Goal: Task Accomplishment & Management: Manage account settings

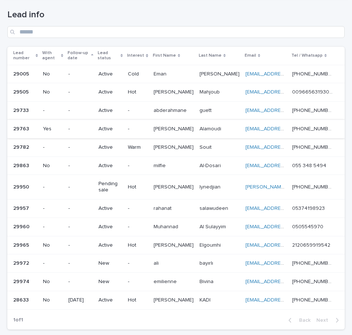
scroll to position [37, 0]
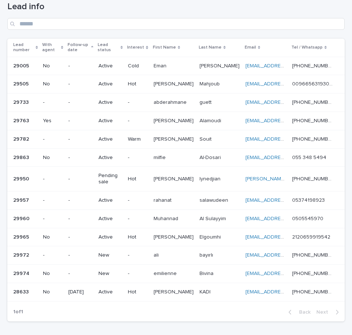
click at [147, 257] on p "-" at bounding box center [137, 255] width 19 height 6
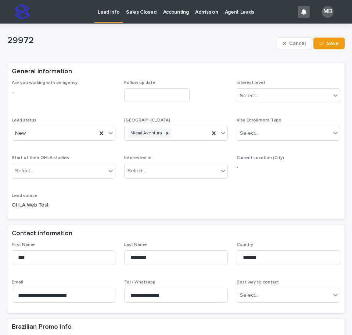
click at [208, 215] on div "Are you working with an agency - Follow up date Interest level Select... Lead s…" at bounding box center [176, 149] width 338 height 139
drag, startPoint x: 190, startPoint y: 295, endPoint x: 120, endPoint y: 287, distance: 69.9
click at [107, 289] on div "**********" at bounding box center [176, 275] width 329 height 67
click at [253, 207] on div "Are you working with an agency - Follow up date Interest level Select... Lead s…" at bounding box center [176, 147] width 329 height 135
click at [111, 133] on icon at bounding box center [110, 132] width 7 height 7
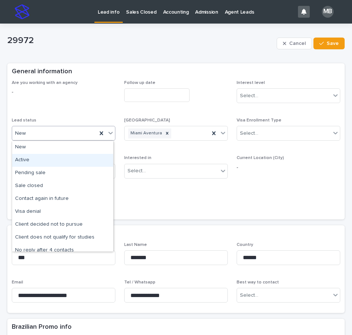
click at [81, 159] on div "Active" at bounding box center [62, 160] width 101 height 13
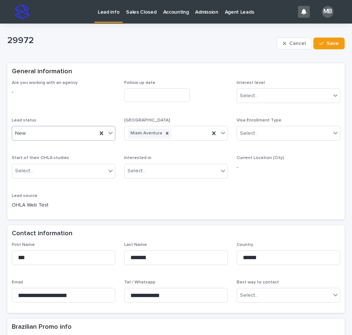
click at [257, 188] on div "Are you working with an agency - Follow up date Interest level Select... Lead s…" at bounding box center [176, 147] width 329 height 135
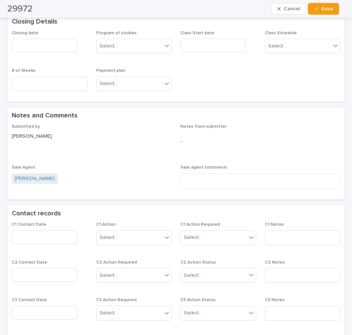
scroll to position [441, 0]
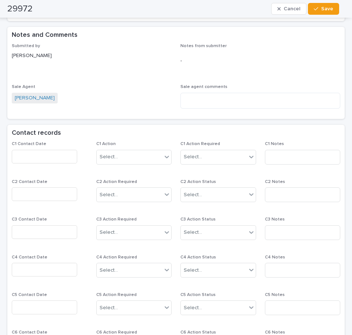
click at [60, 160] on input "text" at bounding box center [44, 157] width 65 height 14
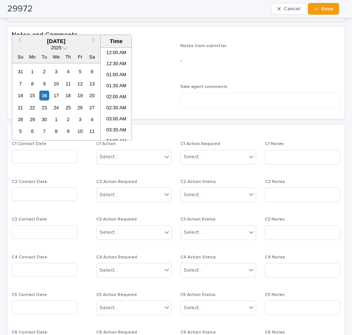
scroll to position [191, 0]
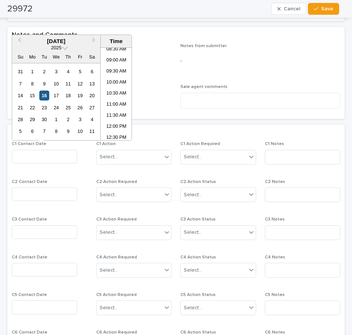
click at [44, 92] on div "16" at bounding box center [44, 95] width 10 height 10
click at [109, 92] on li "10:30 AM" at bounding box center [116, 93] width 31 height 11
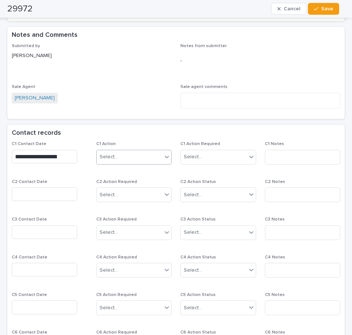
type input "**********"
click at [139, 157] on div "Select..." at bounding box center [130, 157] width 66 height 12
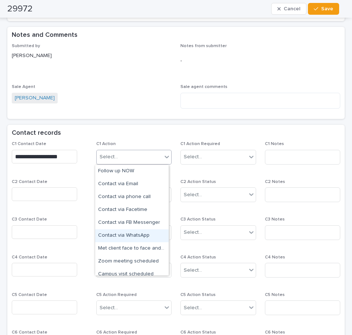
click at [146, 238] on div "Contact via WhatsApp" at bounding box center [132, 235] width 74 height 13
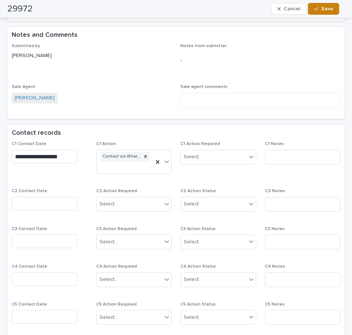
click at [328, 4] on button "Save" at bounding box center [323, 9] width 31 height 12
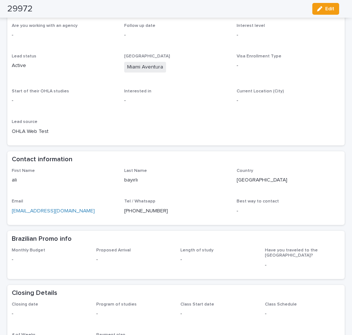
scroll to position [0, 0]
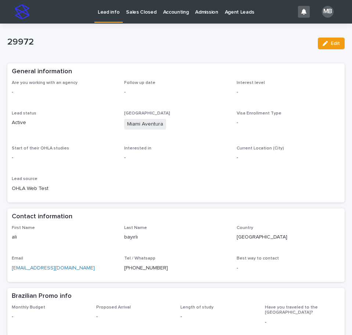
click at [107, 12] on p "Lead info" at bounding box center [109, 7] width 22 height 15
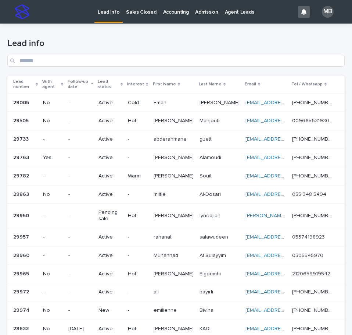
click at [38, 81] on div "Lead number" at bounding box center [25, 85] width 25 height 14
click at [145, 45] on h1 "Lead info" at bounding box center [176, 43] width 338 height 11
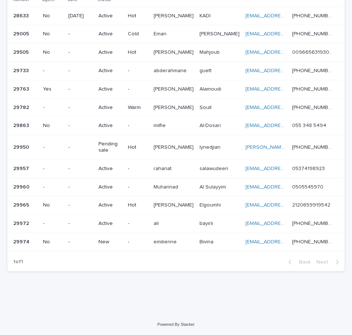
scroll to position [50, 0]
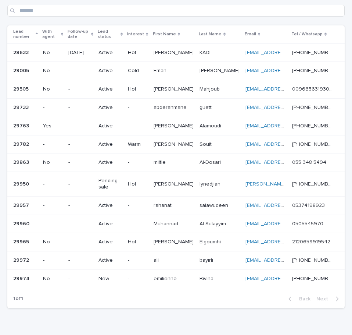
click at [147, 273] on div "-" at bounding box center [137, 278] width 19 height 12
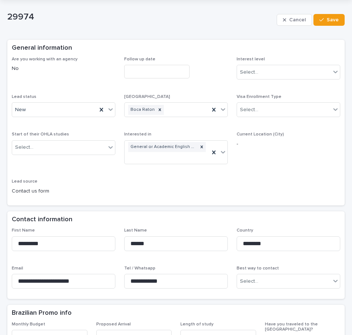
scroll to position [37, 0]
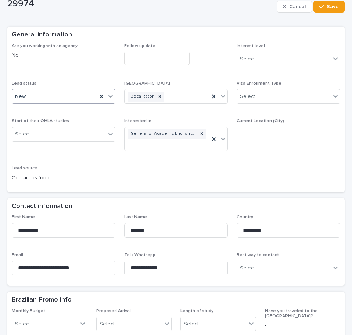
click at [109, 95] on icon at bounding box center [110, 95] width 7 height 7
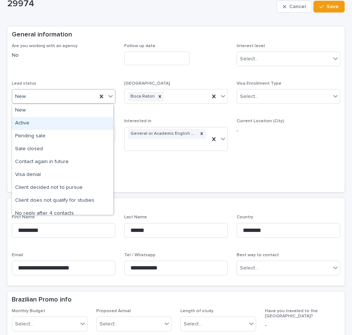
click at [83, 124] on div "Active" at bounding box center [62, 123] width 101 height 13
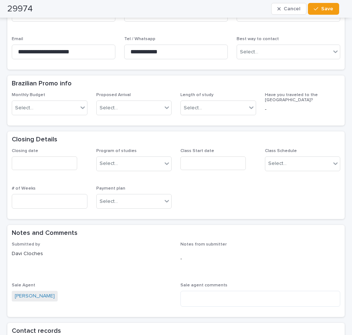
scroll to position [331, 0]
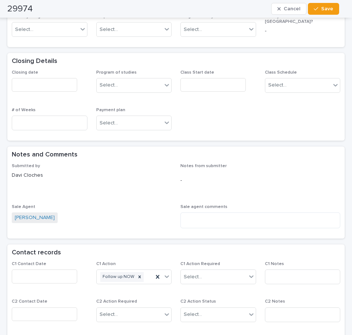
click at [56, 274] on input "text" at bounding box center [44, 276] width 65 height 14
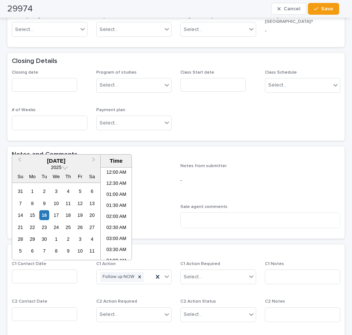
scroll to position [191, 0]
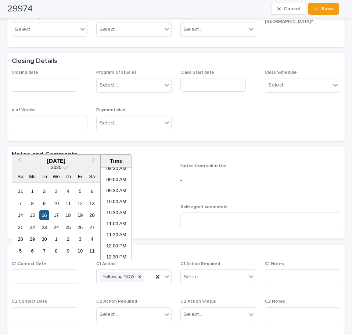
click at [45, 215] on div "16" at bounding box center [44, 215] width 10 height 10
click at [117, 215] on li "10:30 AM" at bounding box center [116, 213] width 31 height 11
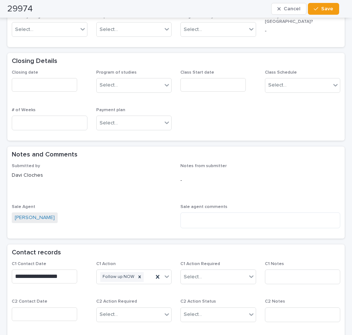
type input "**********"
click at [167, 278] on icon at bounding box center [166, 275] width 7 height 7
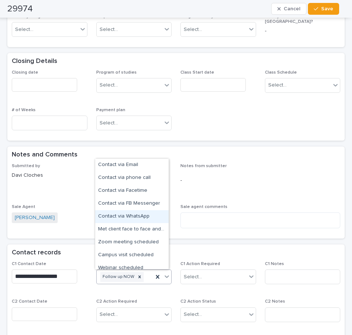
click at [157, 217] on div "Contact via WhatsApp" at bounding box center [132, 216] width 74 height 13
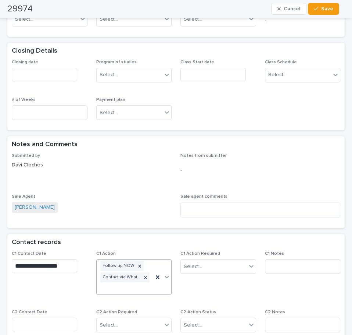
click at [157, 217] on div "Sale Agent [PERSON_NAME]" at bounding box center [92, 207] width 160 height 26
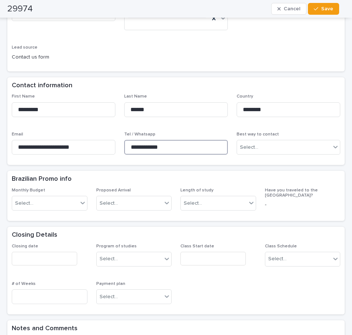
drag, startPoint x: 171, startPoint y: 144, endPoint x: 91, endPoint y: 135, distance: 80.3
click at [91, 135] on div "**********" at bounding box center [176, 127] width 329 height 67
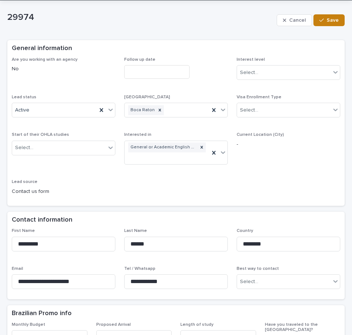
scroll to position [10, 0]
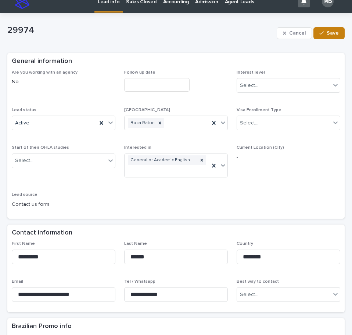
click at [320, 33] on icon "button" at bounding box center [322, 33] width 4 height 5
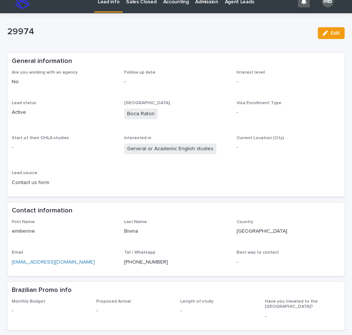
click at [29, 229] on p "emilienne" at bounding box center [64, 231] width 104 height 8
copy p "emilienne"
click at [247, 231] on p "[GEOGRAPHIC_DATA]" at bounding box center [289, 231] width 104 height 8
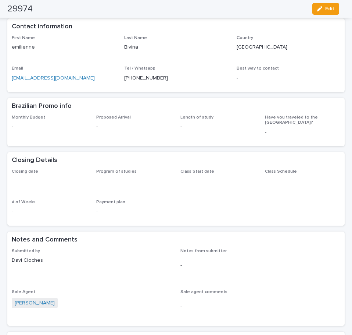
scroll to position [0, 0]
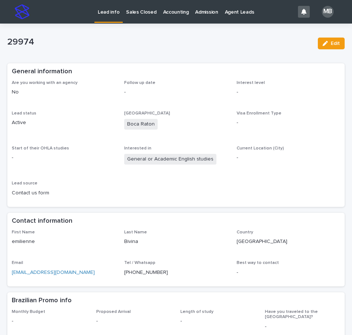
click at [100, 7] on p "Lead info" at bounding box center [109, 7] width 22 height 15
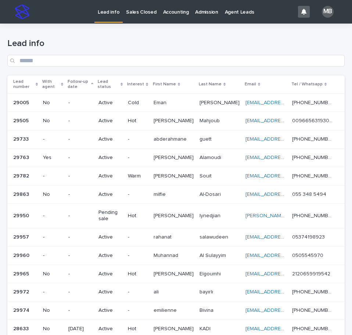
click at [38, 81] on div "Lead number" at bounding box center [25, 85] width 25 height 14
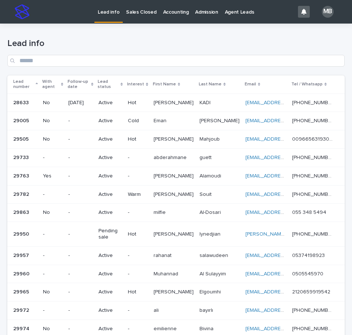
click at [182, 39] on h1 "Lead info" at bounding box center [176, 43] width 338 height 11
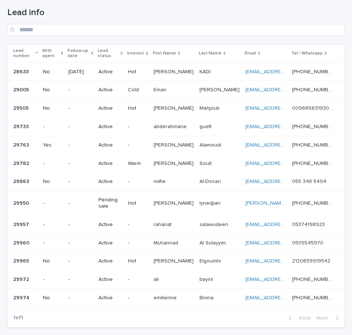
scroll to position [35, 0]
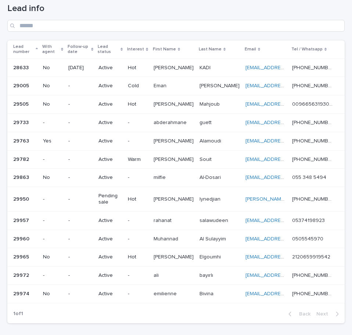
click at [187, 13] on h1 "Lead info" at bounding box center [176, 8] width 338 height 11
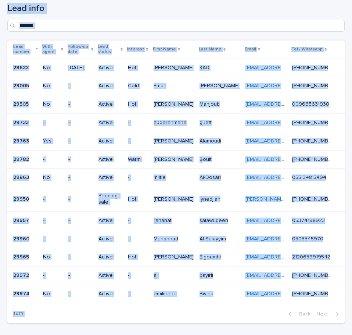
scroll to position [87, 0]
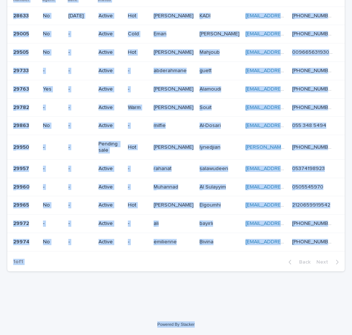
drag, startPoint x: 5, startPoint y: 6, endPoint x: 311, endPoint y: 310, distance: 432.1
click at [310, 317] on div "Lead info Sales Closed Accounting Admission Agent Leads MB Loading... Saving… L…" at bounding box center [176, 123] width 352 height 421
click at [311, 310] on div "Loading... Saving… Loading... Saving… Lead info Lead number With agent Follow-u…" at bounding box center [176, 125] width 352 height 377
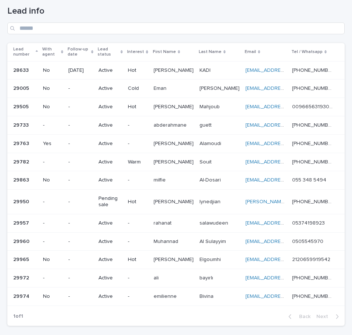
scroll to position [34, 0]
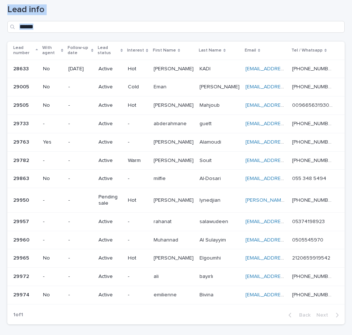
drag, startPoint x: 226, startPoint y: 153, endPoint x: 347, endPoint y: 294, distance: 186.2
click at [347, 294] on div "Lead info Sales Closed Accounting Admission Agent Leads MB Loading... Saving… L…" at bounding box center [176, 167] width 352 height 335
click at [345, 295] on div "Loading... Saving… Loading... Saving… Lead info Lead number With agent Follow-u…" at bounding box center [176, 178] width 352 height 377
click at [344, 10] on div "Loading... Saving… Loading... Saving… Lead info Lead number With agent Follow-u…" at bounding box center [176, 178] width 352 height 377
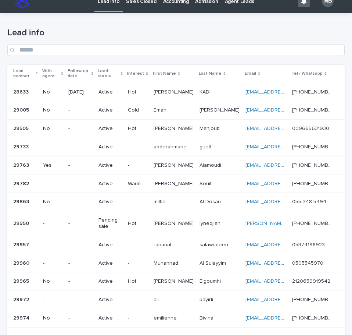
scroll to position [0, 0]
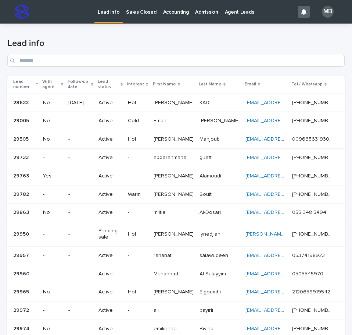
click at [146, 16] on link "Sales Closed" at bounding box center [141, 11] width 37 height 23
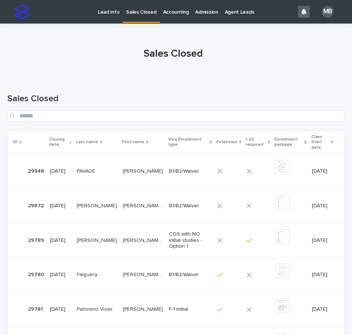
click at [109, 10] on p "Lead info" at bounding box center [109, 7] width 22 height 15
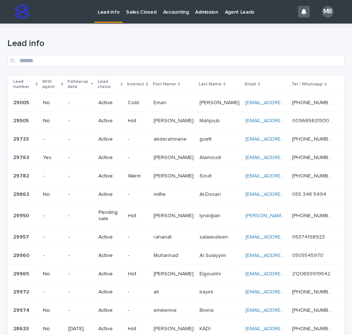
click at [38, 78] on div "Lead number" at bounding box center [25, 85] width 25 height 14
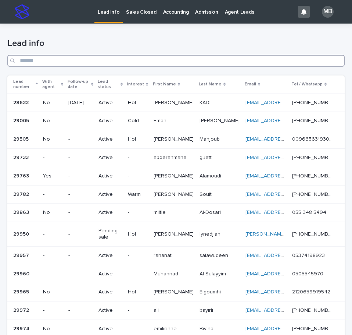
click at [112, 55] on input "Search" at bounding box center [176, 61] width 338 height 12
click at [338, 44] on h1 "Lead info" at bounding box center [176, 43] width 338 height 11
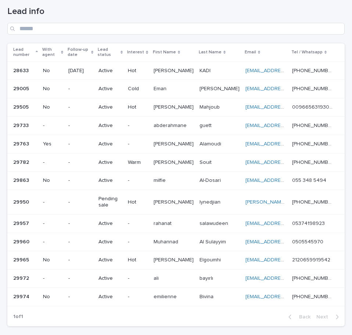
scroll to position [32, 0]
click at [305, 19] on div "Lead info" at bounding box center [176, 20] width 338 height 28
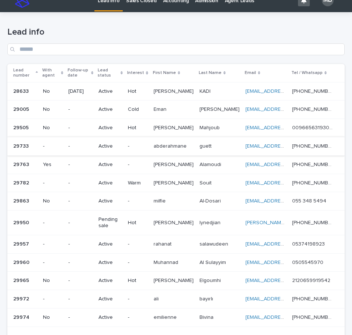
scroll to position [0, 0]
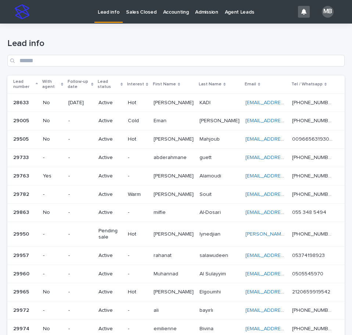
click at [141, 1] on p "Sales Closed" at bounding box center [141, 7] width 30 height 15
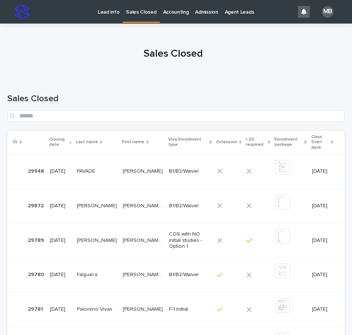
click at [116, 18] on link "Lead info" at bounding box center [109, 11] width 28 height 23
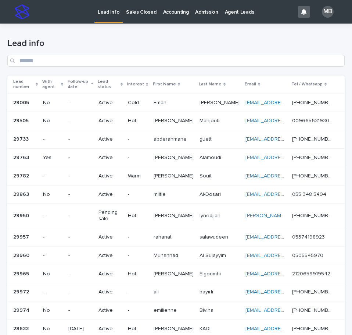
click at [38, 80] on div "Lead number" at bounding box center [25, 85] width 25 height 14
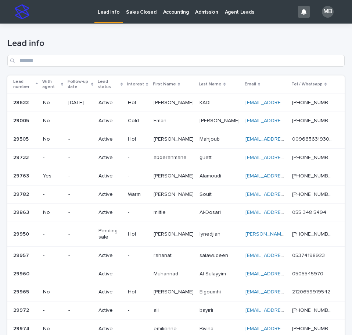
click at [133, 40] on h1 "Lead info" at bounding box center [176, 43] width 338 height 11
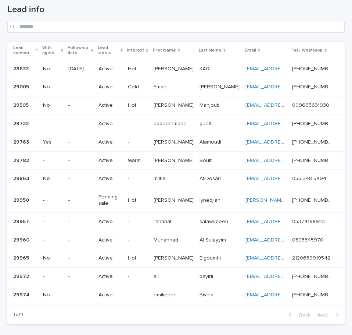
scroll to position [30, 0]
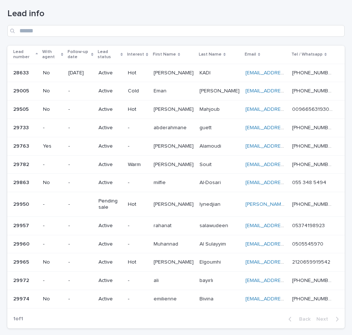
click at [345, 77] on div "Loading... Saving… Loading... Saving… Lead info Lead number With agent Follow-u…" at bounding box center [176, 182] width 352 height 377
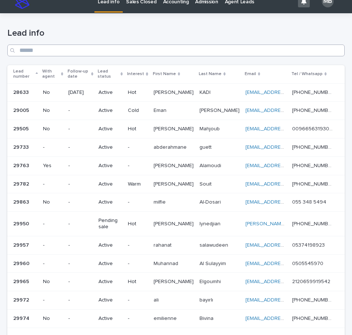
scroll to position [0, 0]
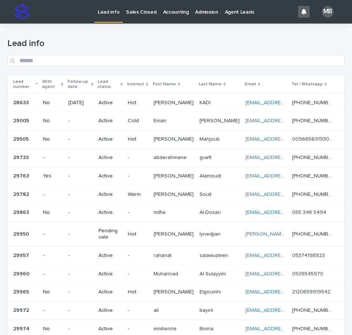
click at [137, 17] on link "Sales Closed" at bounding box center [141, 11] width 37 height 23
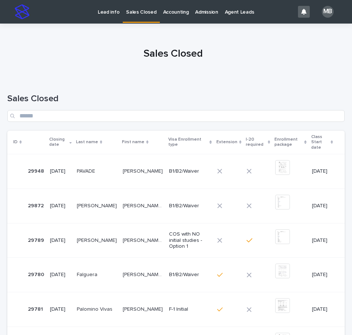
click at [116, 17] on link "Lead info" at bounding box center [109, 11] width 28 height 23
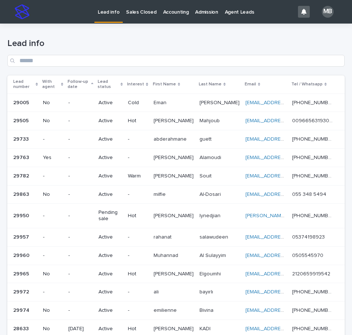
click at [34, 81] on p "Lead number" at bounding box center [23, 85] width 21 height 14
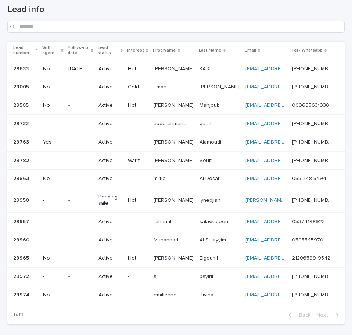
scroll to position [34, 0]
click at [328, 13] on h1 "Lead info" at bounding box center [176, 9] width 338 height 11
click at [128, 17] on div "Lead info" at bounding box center [176, 18] width 338 height 28
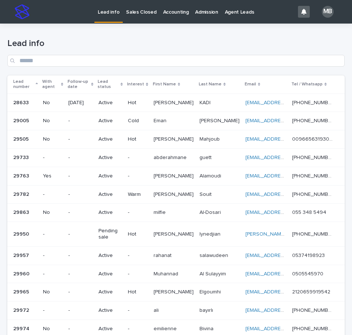
scroll to position [37, 0]
